Goal: Navigation & Orientation: Understand site structure

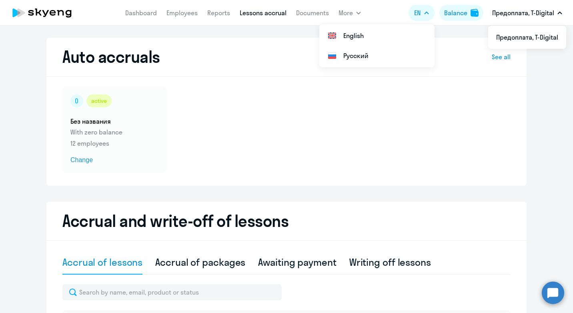
select select "10"
click at [47, 14] on icon at bounding box center [45, 13] width 6 height 7
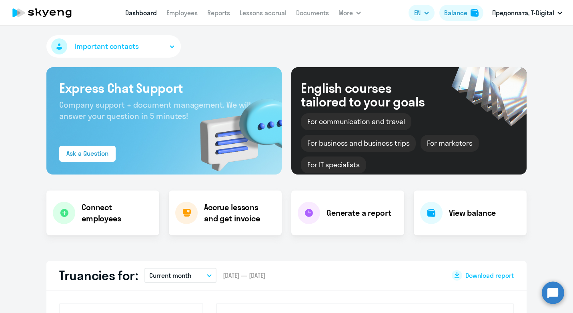
select select "30"
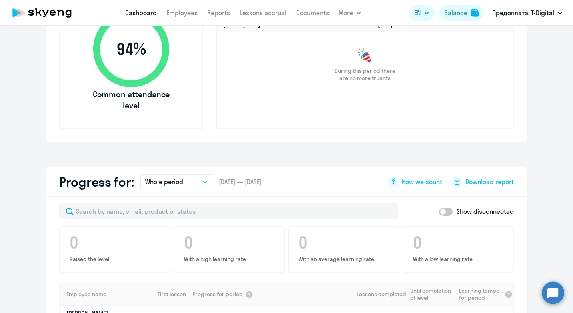
scroll to position [480, 0]
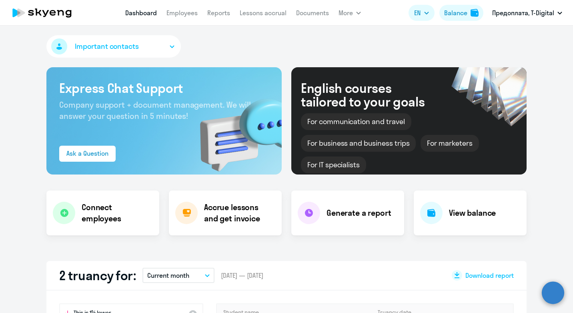
select select "30"
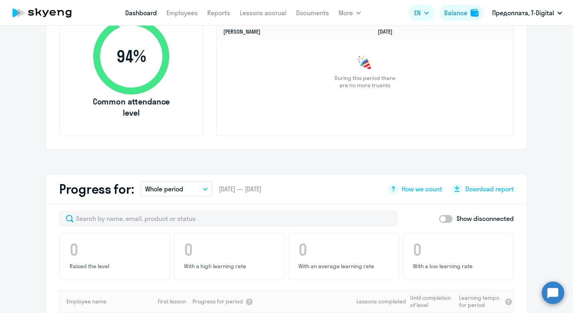
scroll to position [73, 0]
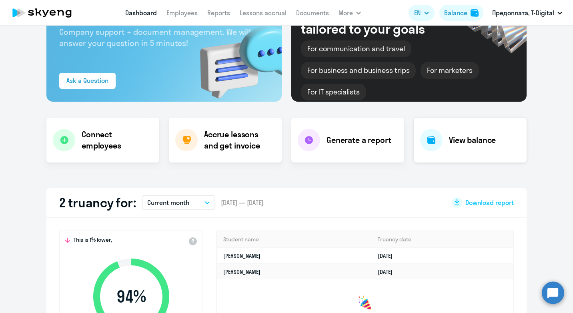
click at [464, 142] on h4 "View balance" at bounding box center [472, 139] width 47 height 11
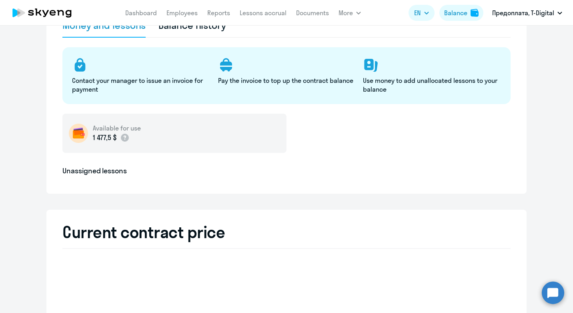
select select "english_adult_not_native_speaker"
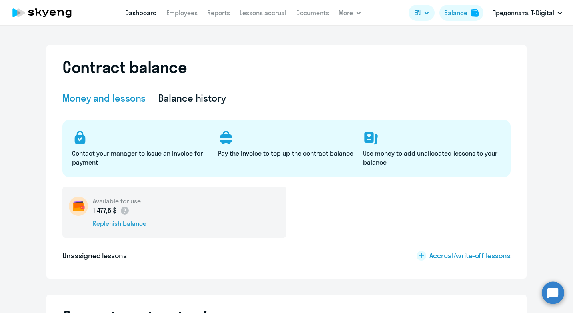
click at [133, 10] on link "Dashboard" at bounding box center [141, 13] width 32 height 8
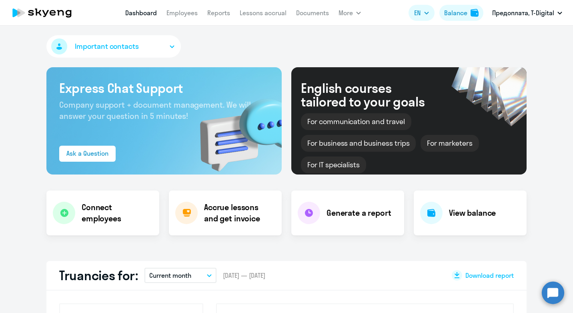
select select "30"
click at [319, 15] on link "Documents" at bounding box center [312, 13] width 33 height 8
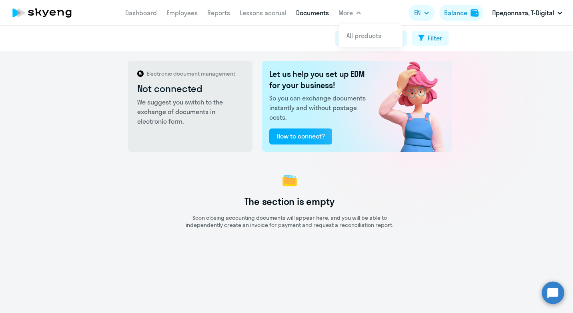
click at [352, 16] on span "More" at bounding box center [345, 13] width 14 height 10
click at [254, 20] on nav "Dashboard Employees Reports Lessons accrual Documents" at bounding box center [227, 13] width 204 height 16
click at [258, 14] on link "Lessons accrual" at bounding box center [262, 13] width 47 height 8
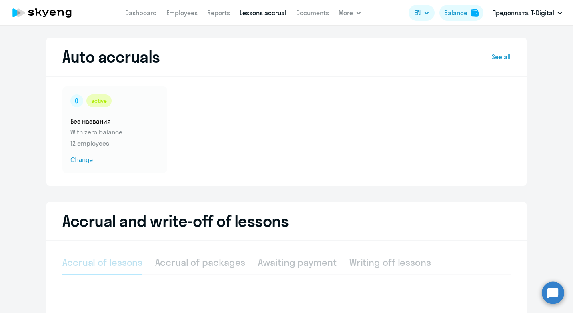
select select "10"
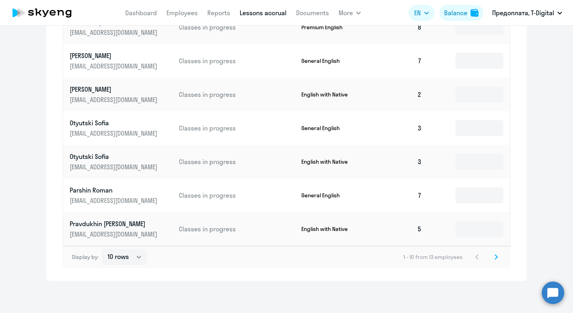
scroll to position [190, 0]
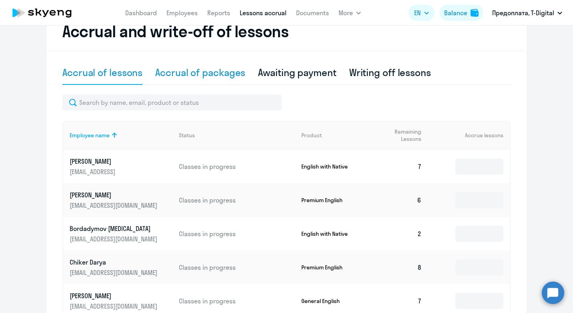
click at [195, 80] on div "Accrual of packages" at bounding box center [200, 73] width 90 height 24
select select "10"
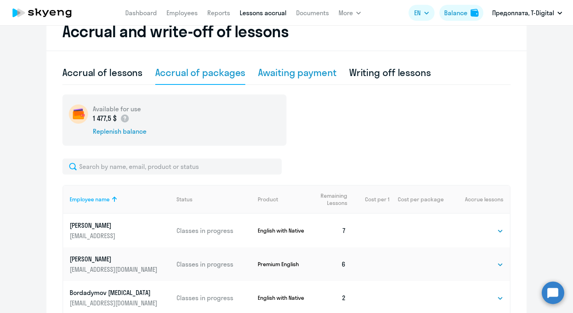
click at [309, 72] on div "Awaiting payment" at bounding box center [297, 72] width 78 height 13
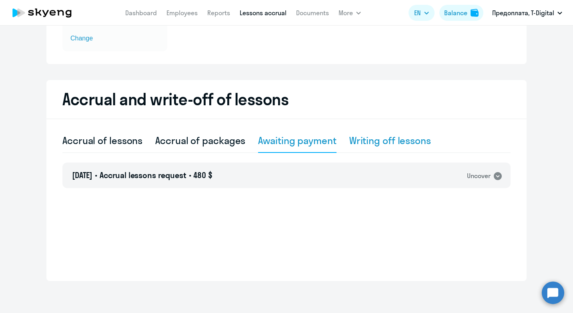
click at [390, 135] on div "Writing off lessons" at bounding box center [390, 140] width 82 height 13
select select "10"
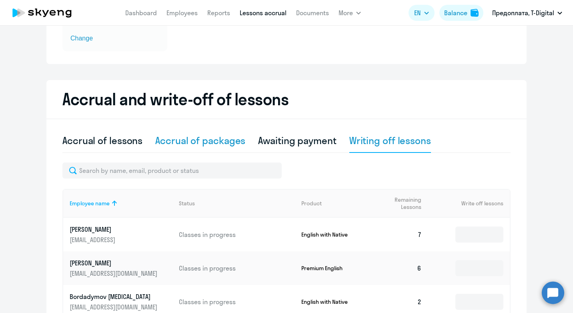
scroll to position [190, 0]
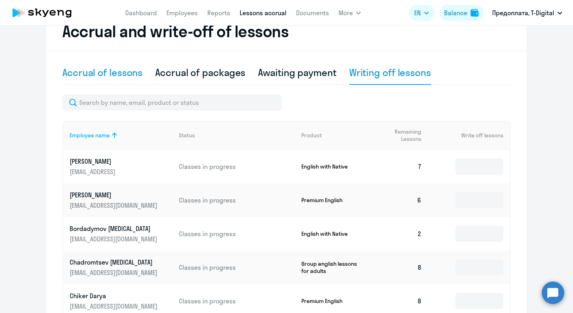
click at [75, 70] on div "Accrual of lessons" at bounding box center [102, 72] width 80 height 13
select select "10"
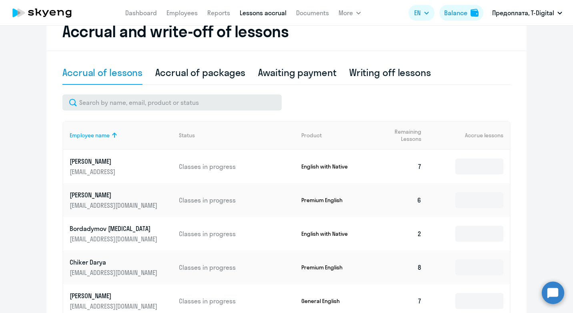
scroll to position [0, 0]
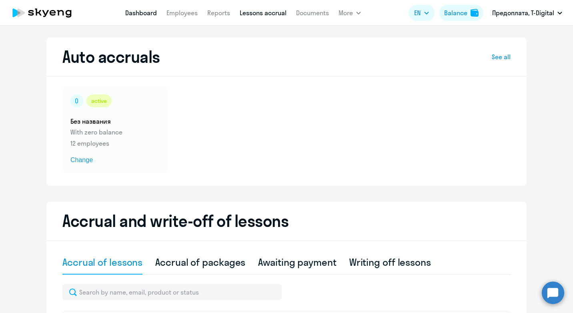
click at [133, 14] on link "Dashboard" at bounding box center [141, 13] width 32 height 8
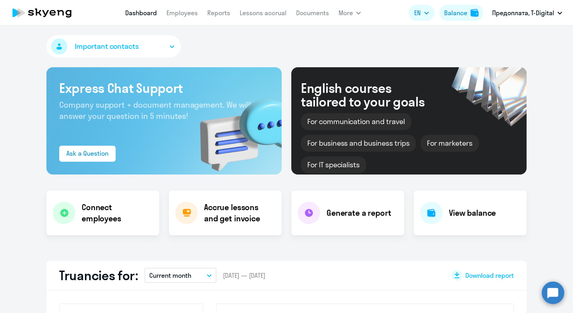
select select "30"
